Goal: Task Accomplishment & Management: Complete application form

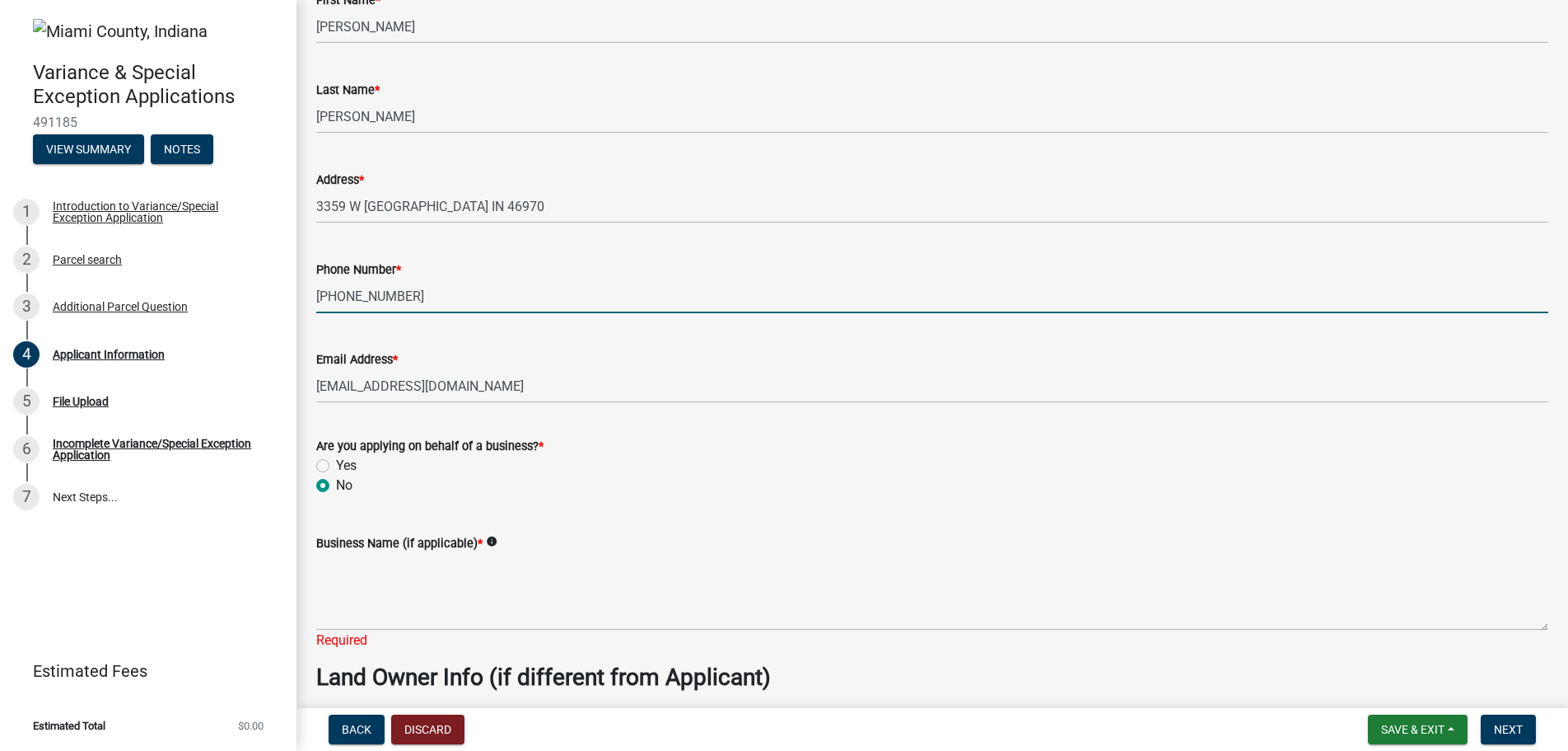
scroll to position [440, 0]
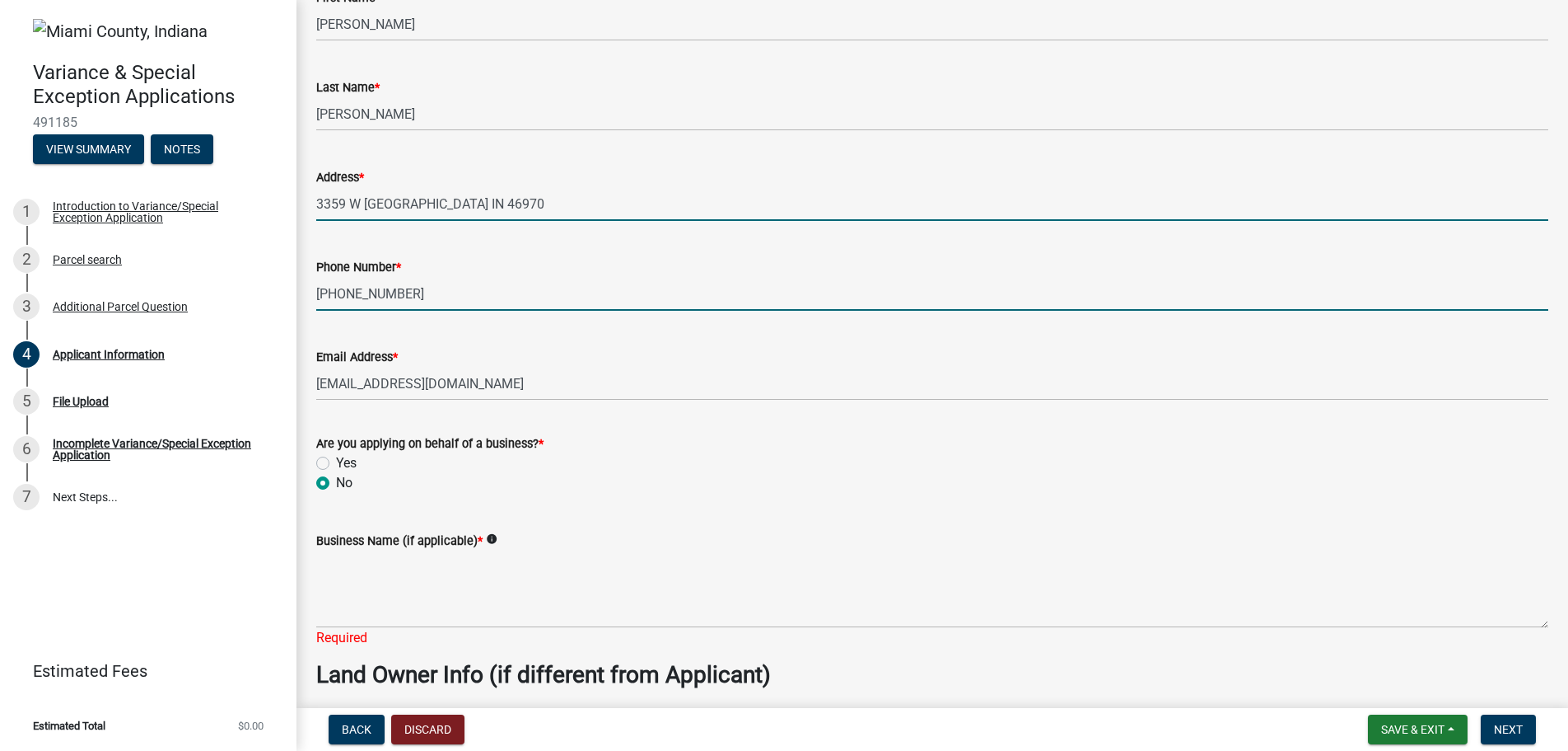
click at [489, 205] on input "3359 W [GEOGRAPHIC_DATA] IN 46970" at bounding box center [933, 204] width 1233 height 34
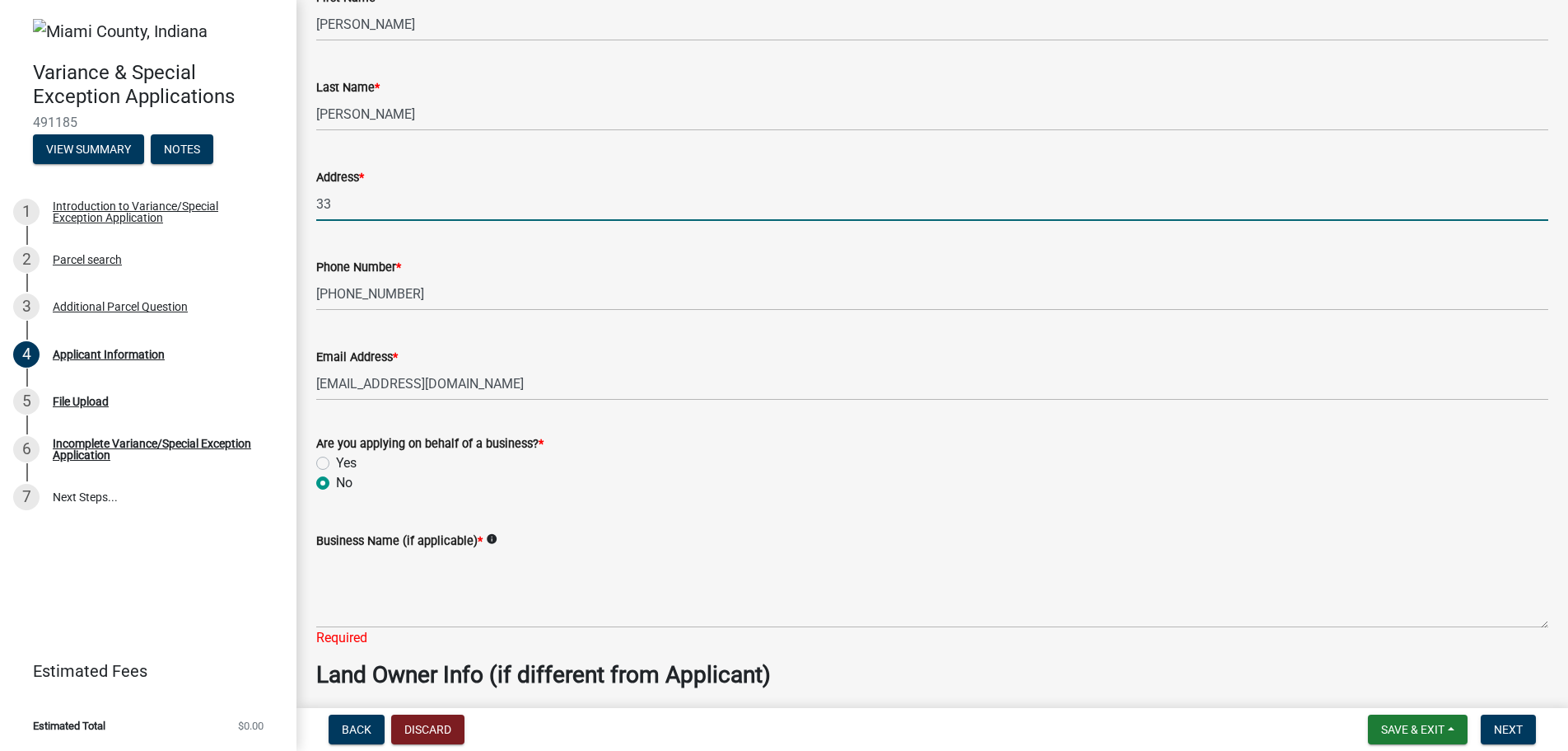
type input "3"
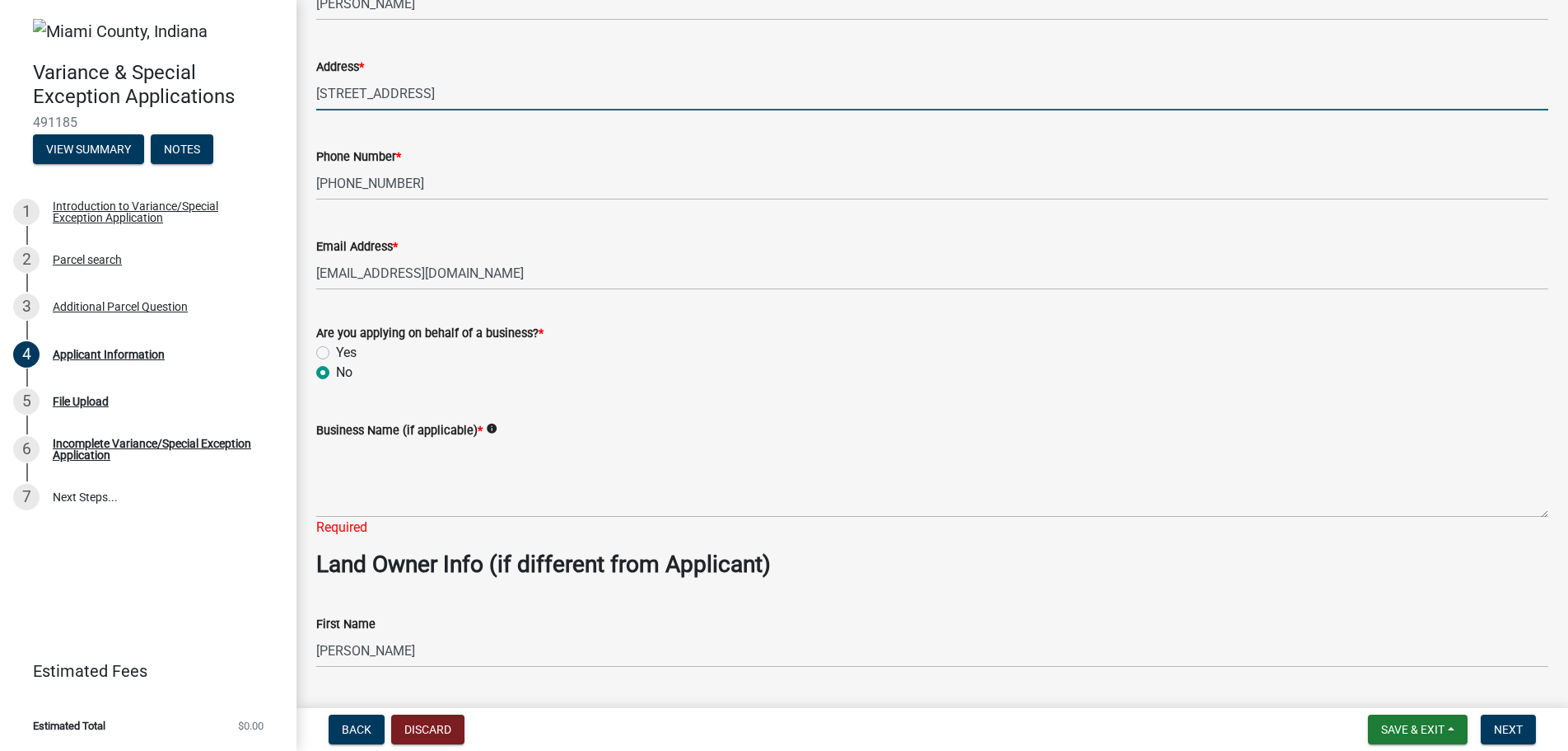
scroll to position [659, 0]
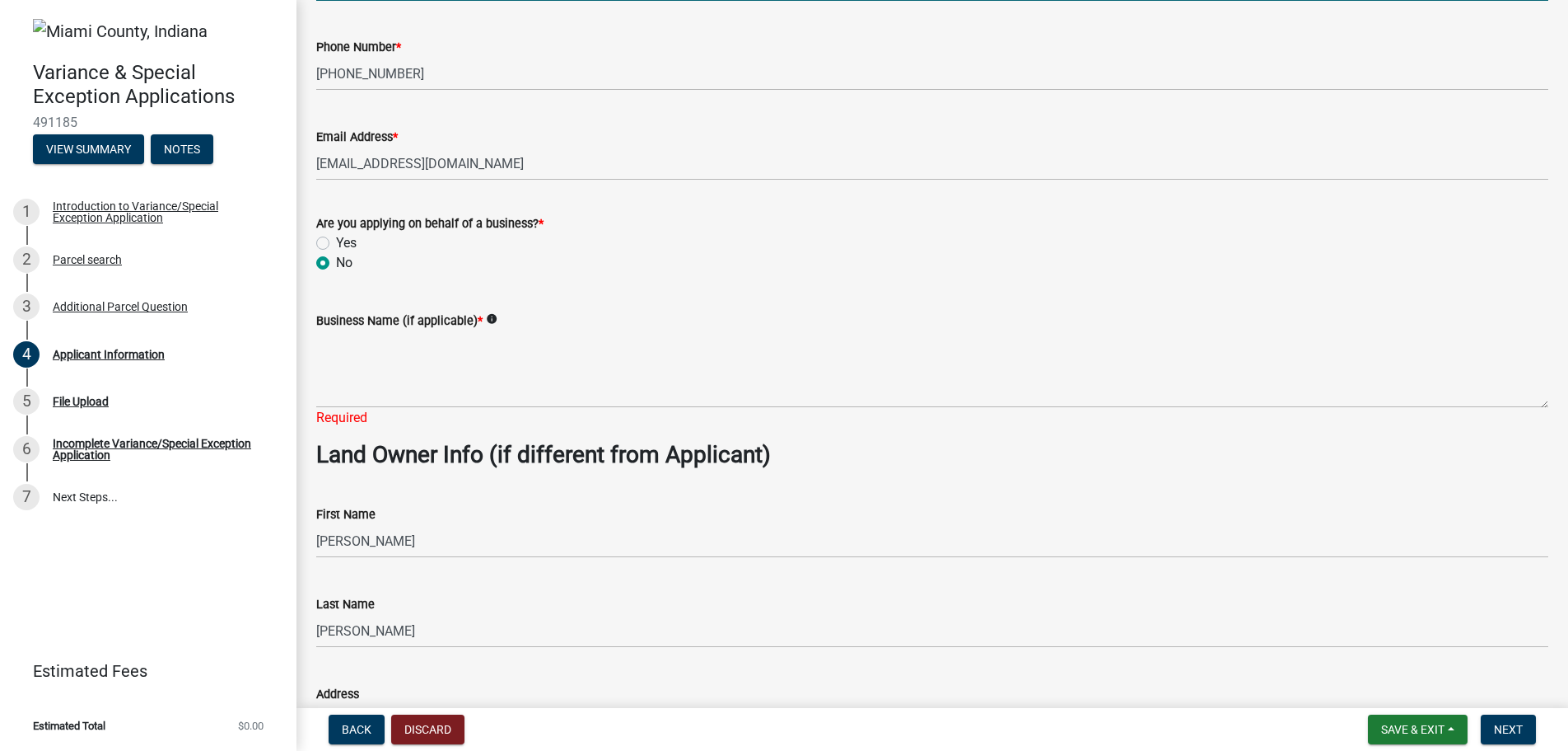
type input "[STREET_ADDRESS]"
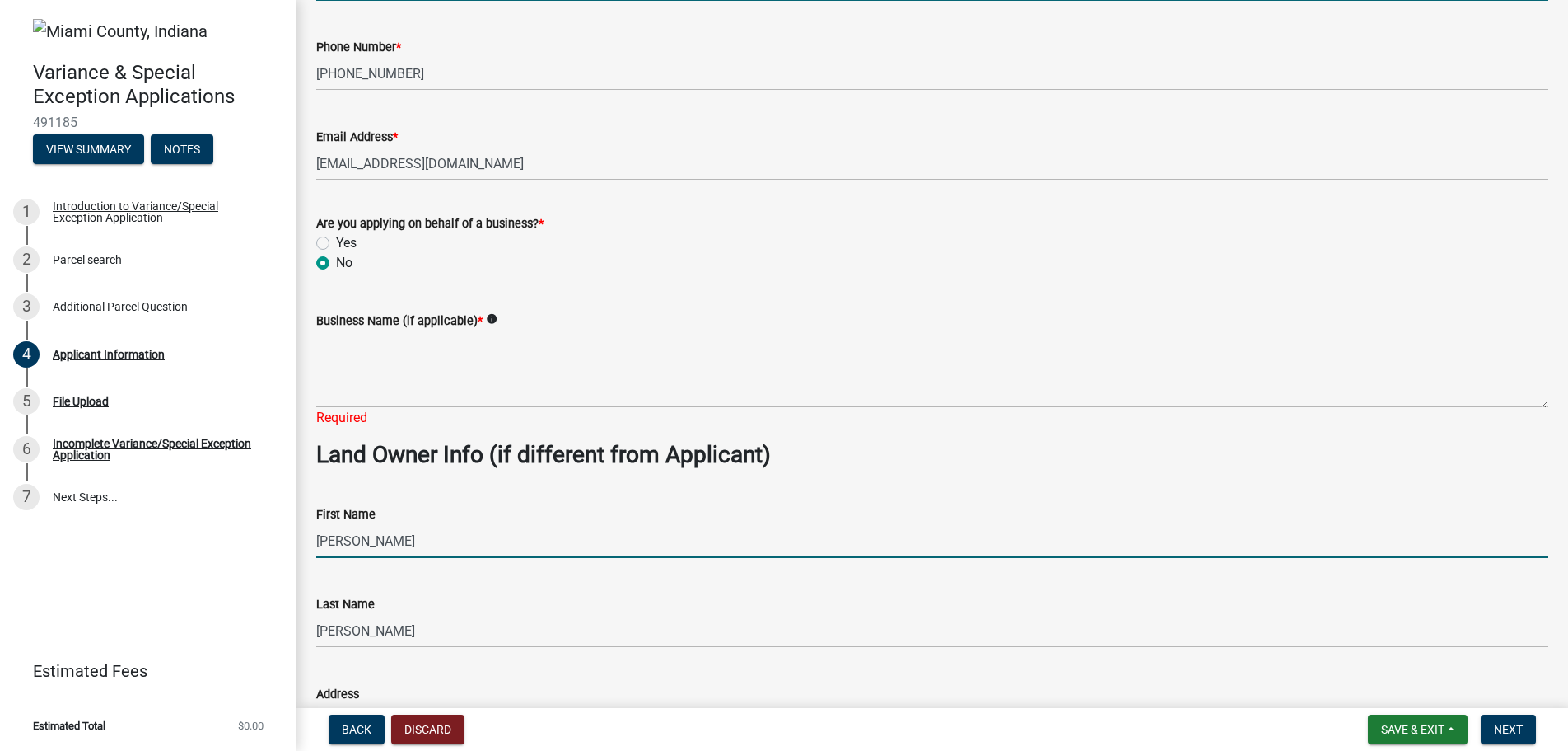
click at [405, 547] on input "[PERSON_NAME]" at bounding box center [933, 540] width 1233 height 34
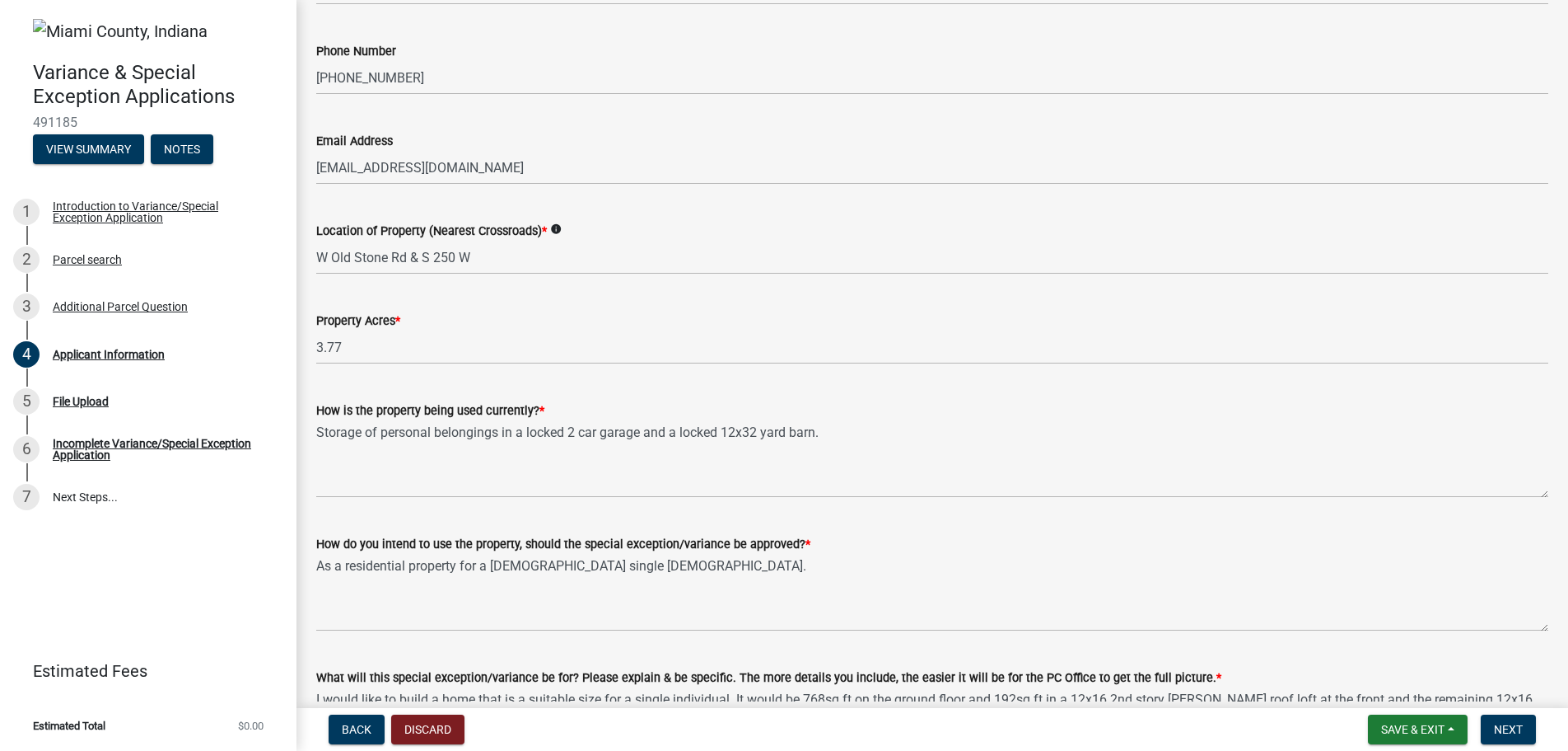
scroll to position [1428, 0]
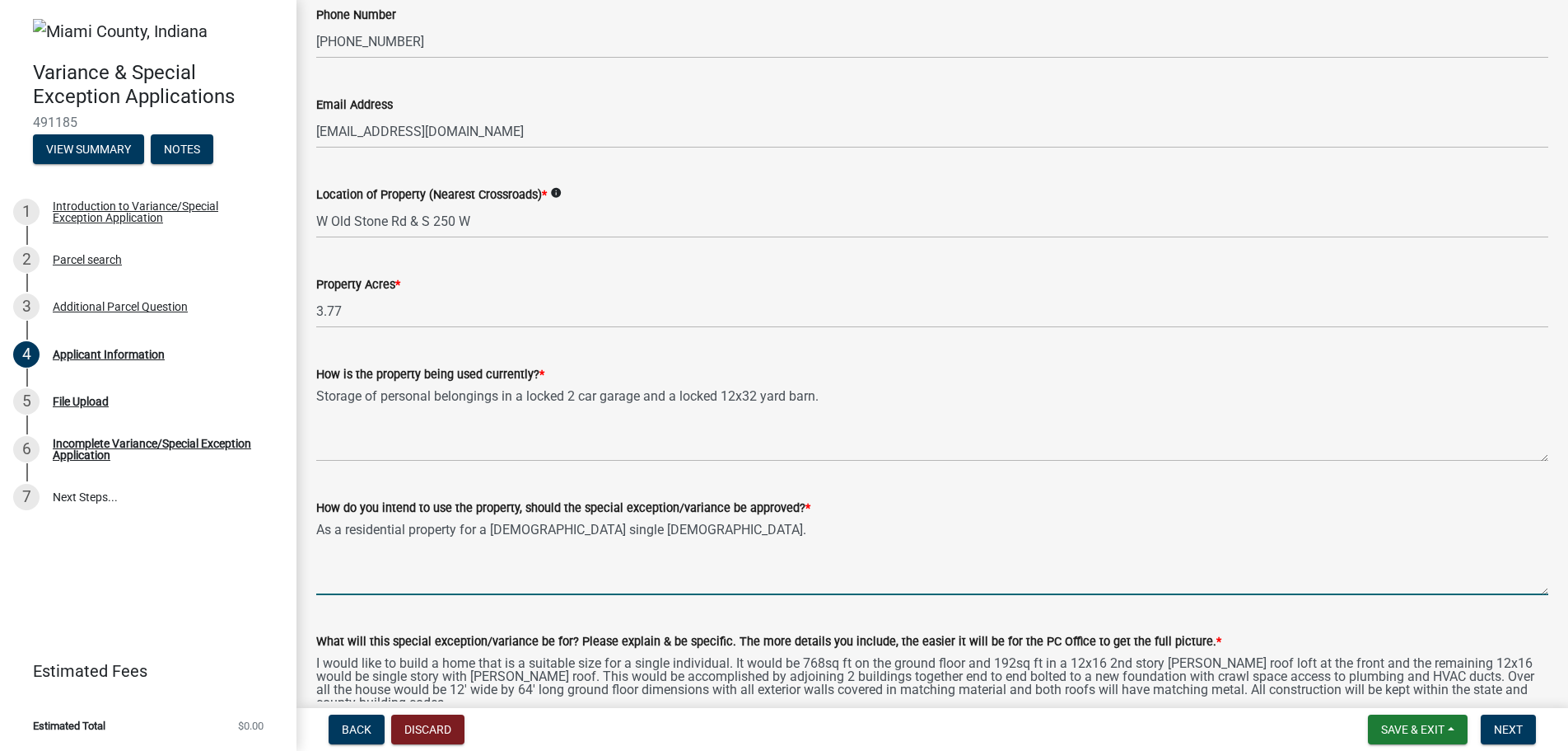
click at [617, 530] on textarea "As a residential property for a [DEMOGRAPHIC_DATA] single [DEMOGRAPHIC_DATA]." at bounding box center [933, 556] width 1233 height 77
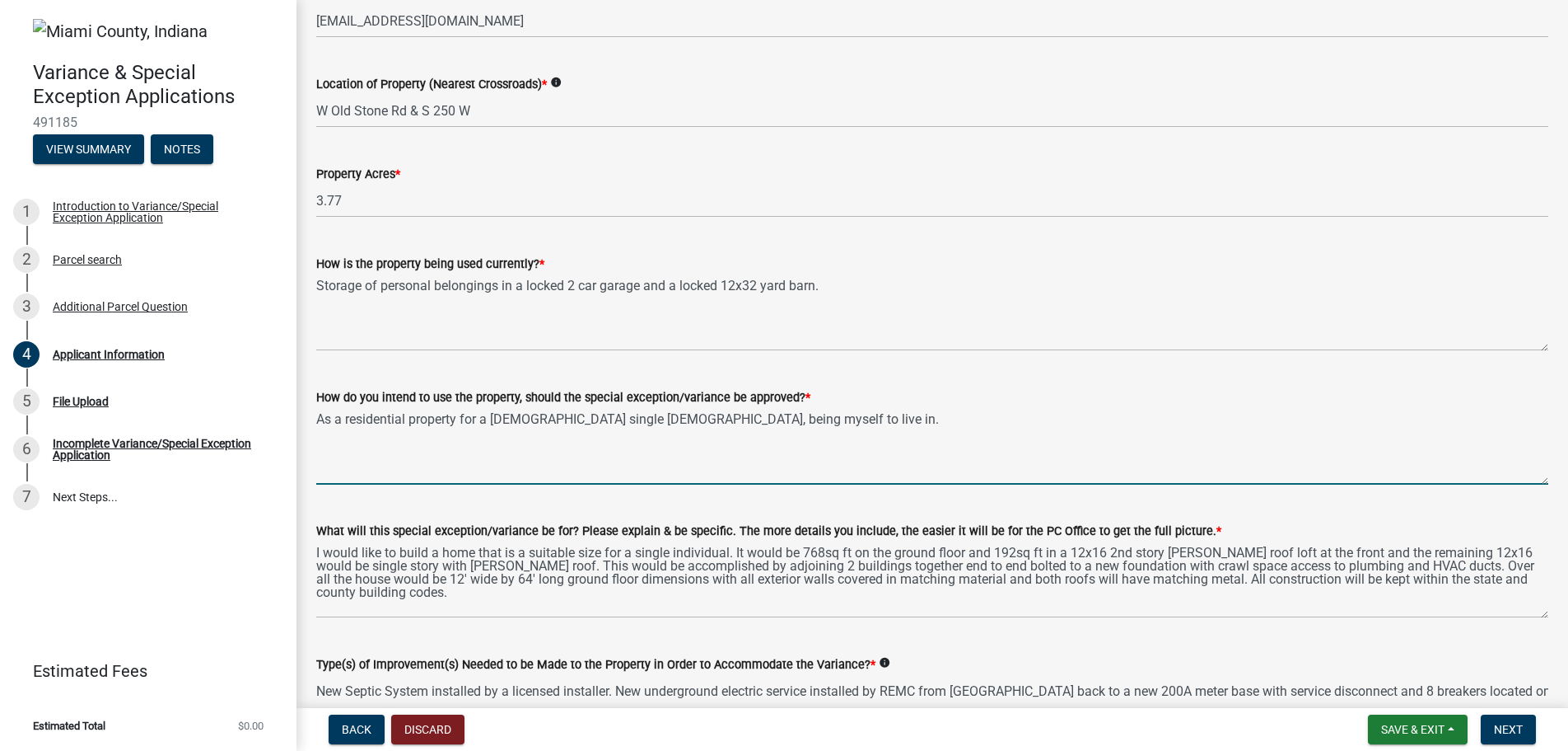
scroll to position [1623, 0]
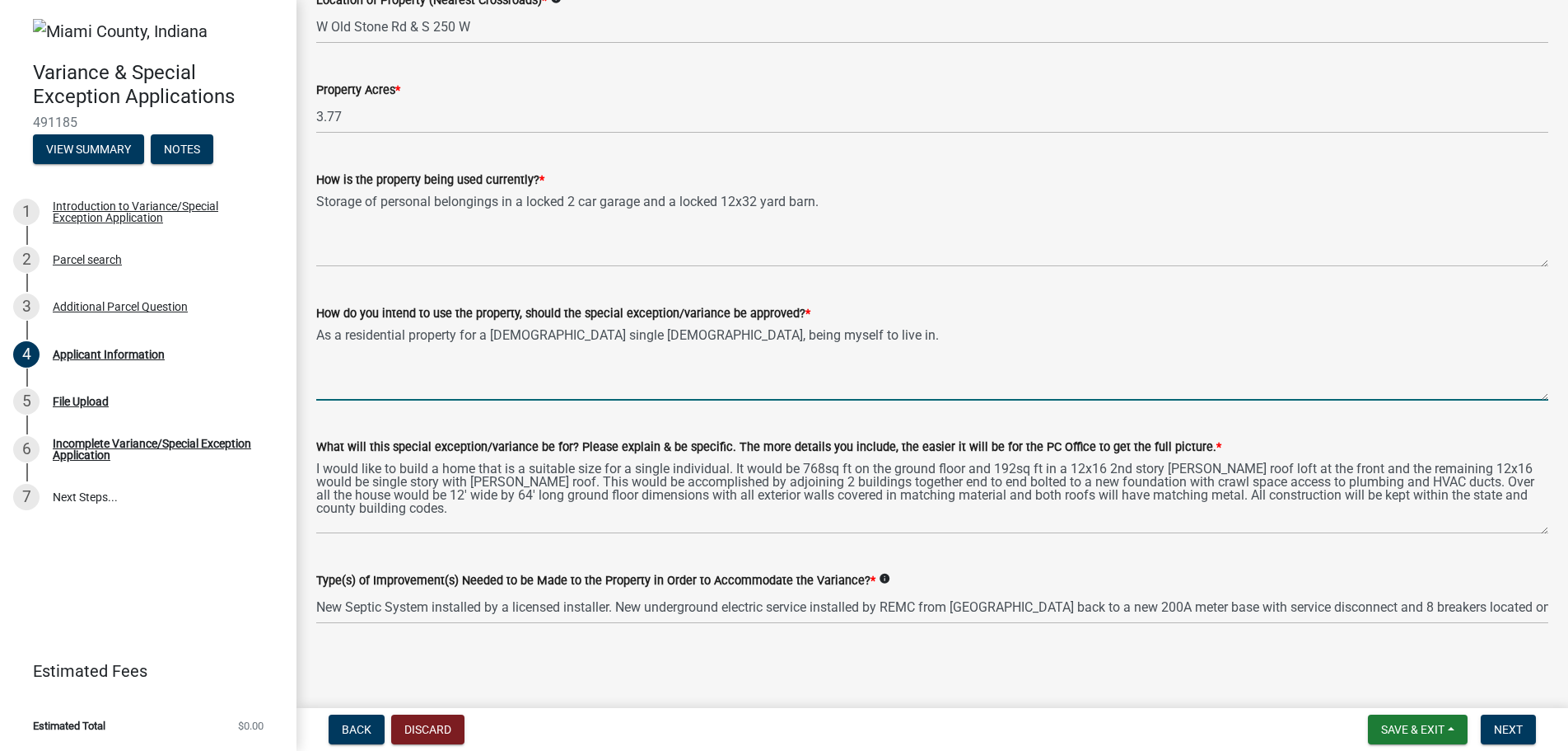
type textarea "As a residential property for a [DEMOGRAPHIC_DATA] single [DEMOGRAPHIC_DATA], b…"
click at [1538, 605] on div "Type(s) of Improvement(s) Needed to be Made to the Property in Order to Accommo…" at bounding box center [933, 585] width 1257 height 76
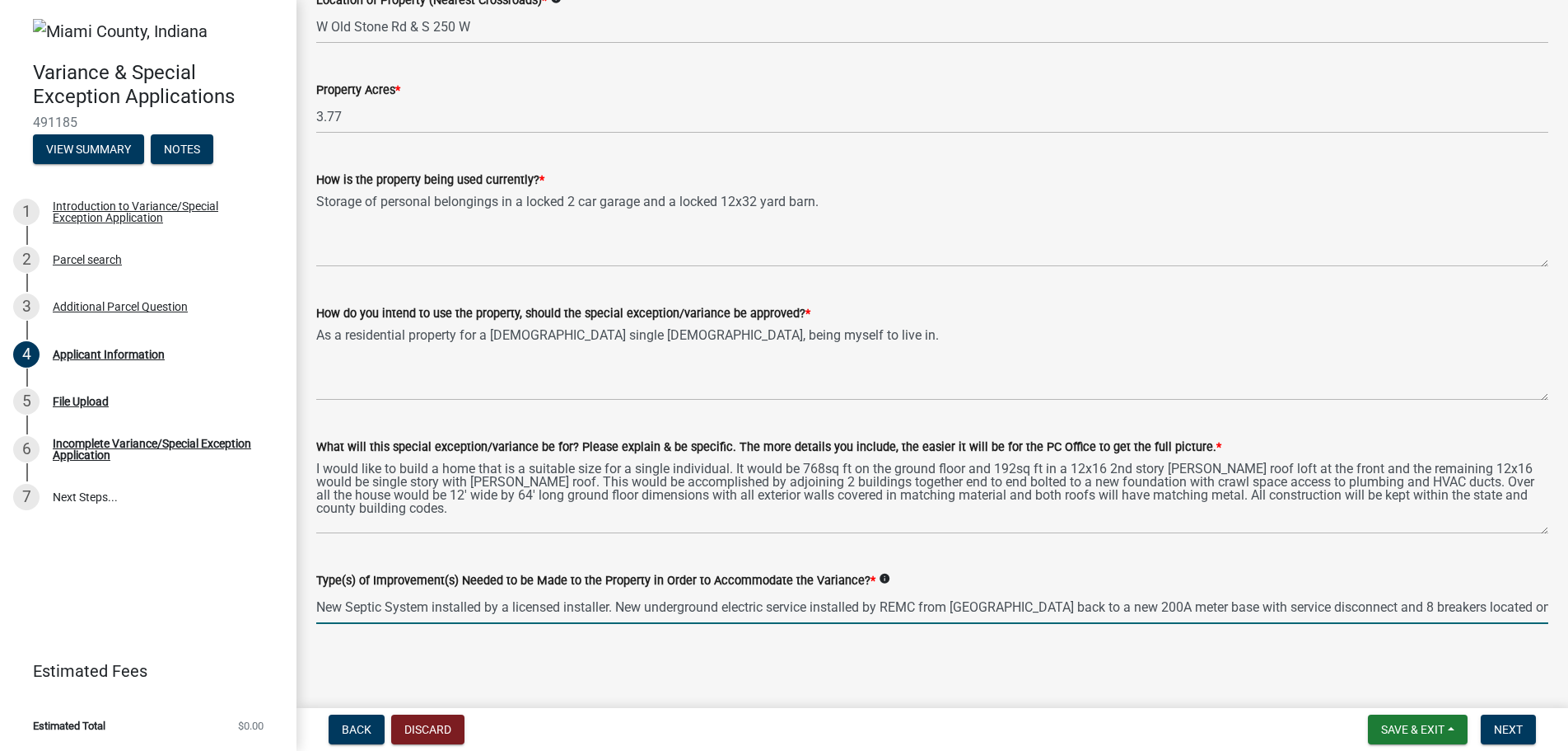
click at [1535, 607] on input "New Septic System installed by a licensed installer. New underground electric s…" at bounding box center [933, 606] width 1233 height 34
drag, startPoint x: 1101, startPoint y: 622, endPoint x: 1090, endPoint y: 650, distance: 30.1
drag, startPoint x: 1087, startPoint y: 622, endPoint x: 1083, endPoint y: 645, distance: 23.3
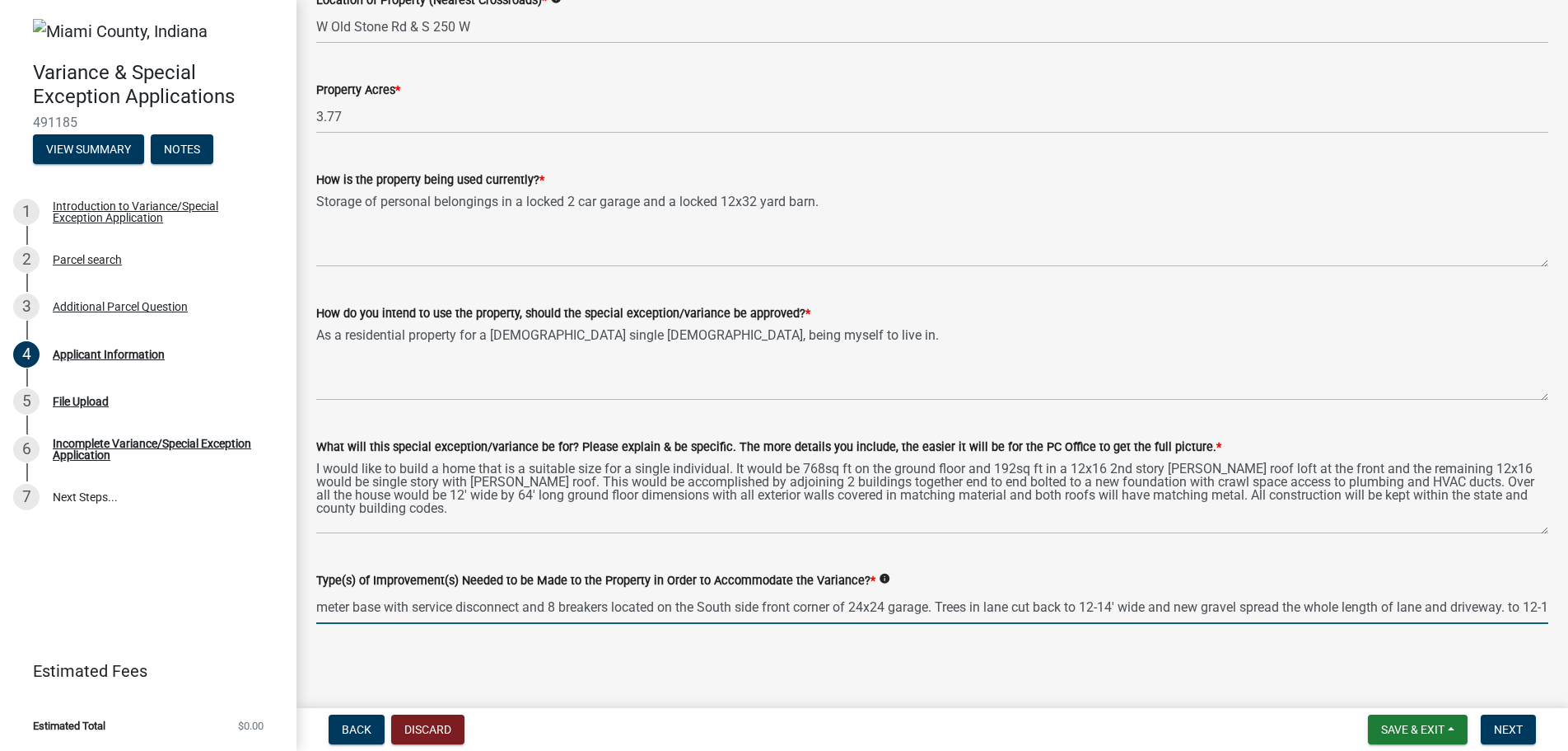
type input "New Septic System installed by a licensed installer. New underground electric s…"
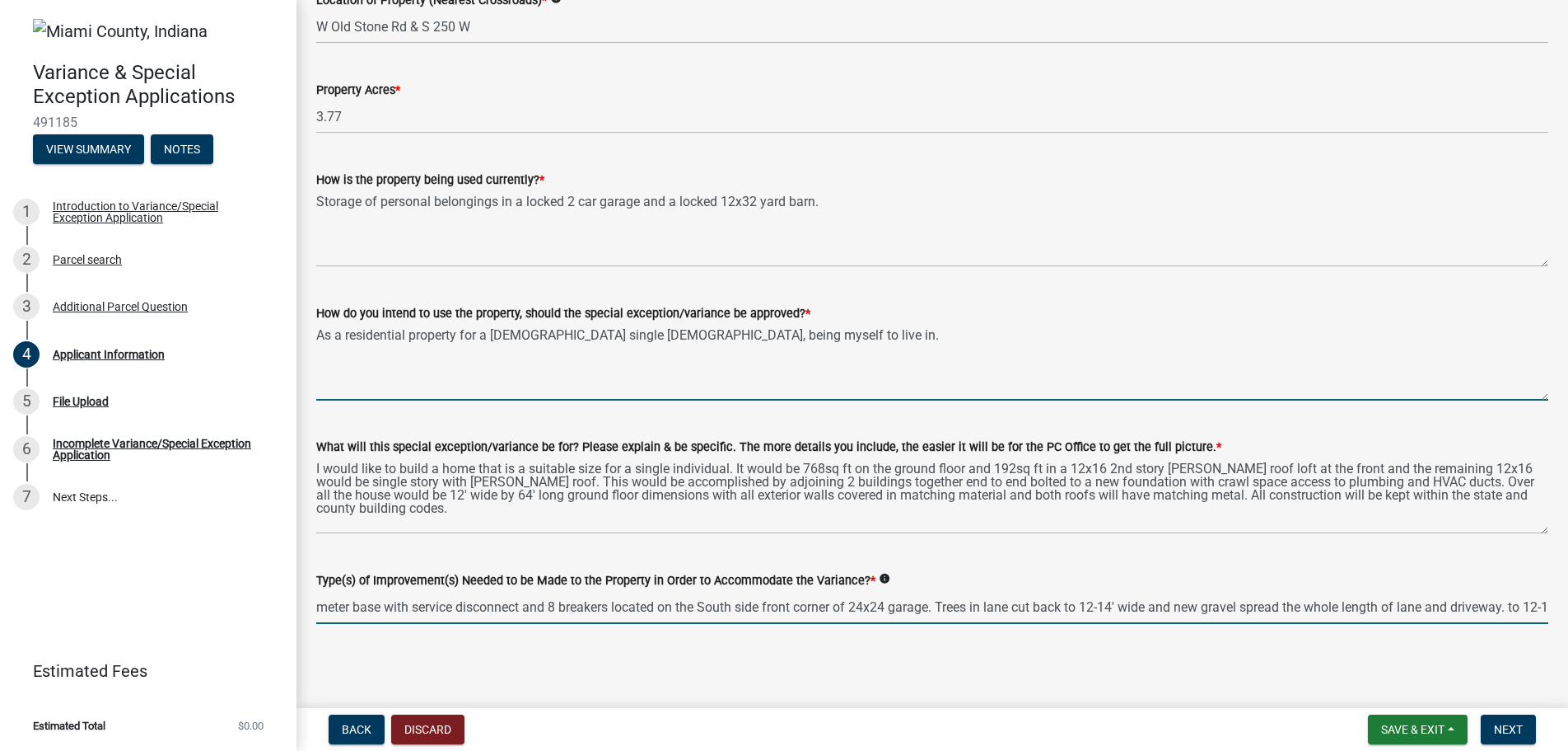
scroll to position [0, 0]
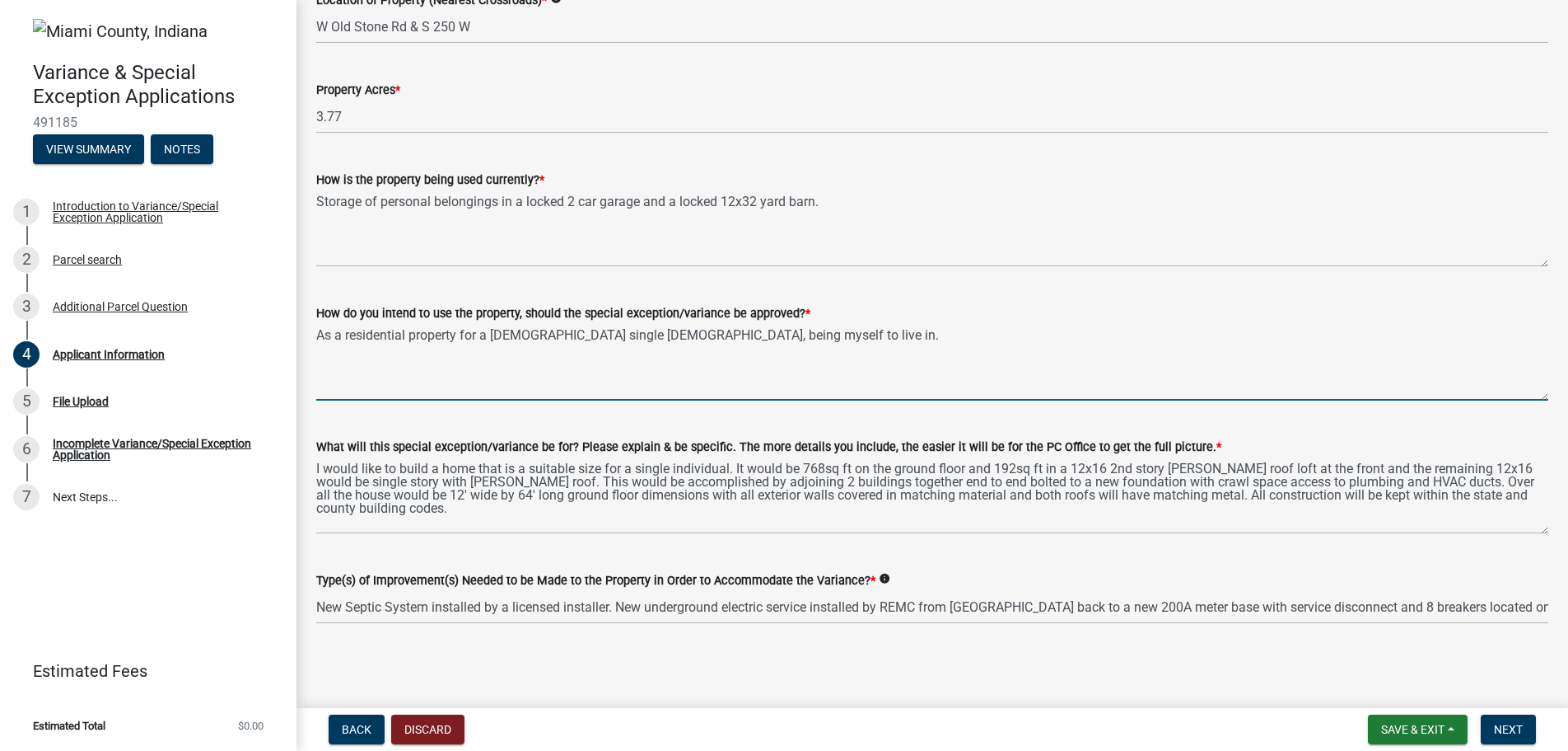
click at [746, 335] on textarea "As a residential property for a [DEMOGRAPHIC_DATA] single [DEMOGRAPHIC_DATA], b…" at bounding box center [933, 362] width 1233 height 77
click at [482, 333] on textarea "As a residential property for a [DEMOGRAPHIC_DATA] single [DEMOGRAPHIC_DATA]," at bounding box center [933, 362] width 1233 height 77
click at [672, 343] on textarea "As a residential property for myself [DEMOGRAPHIC_DATA] single [DEMOGRAPHIC_DAT…" at bounding box center [933, 362] width 1233 height 77
type textarea "As a residential property for myself [DEMOGRAPHIC_DATA] single [DEMOGRAPHIC_DAT…"
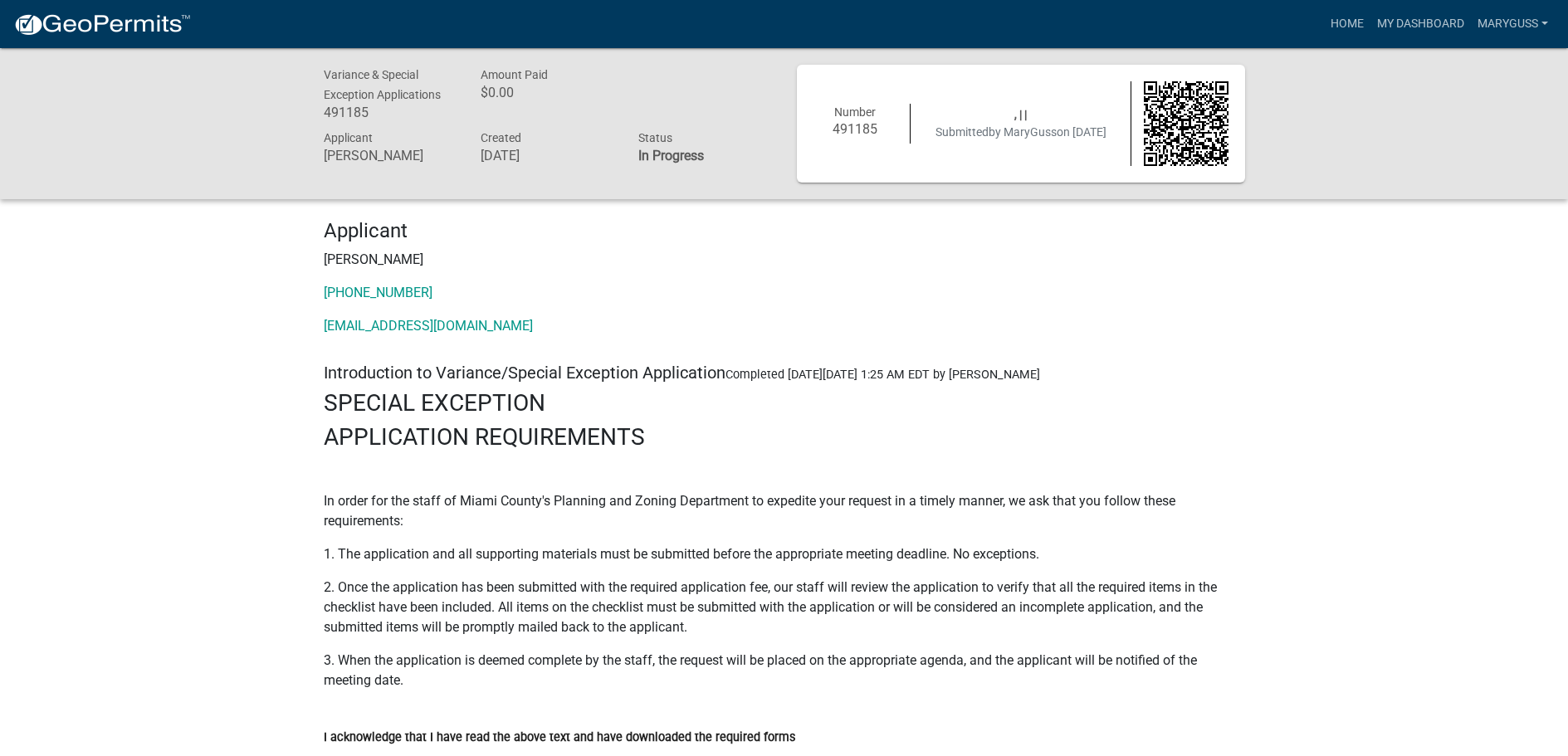
click at [406, 257] on p "Mary Ann Guss" at bounding box center [784, 259] width 922 height 20
click at [414, 260] on p "Mary Ann Guss" at bounding box center [784, 259] width 922 height 20
click at [411, 258] on p "Mary Ann Guss" at bounding box center [784, 259] width 922 height 20
click at [404, 288] on link "765-469-9234" at bounding box center [378, 292] width 108 height 16
